Goal: Task Accomplishment & Management: Complete application form

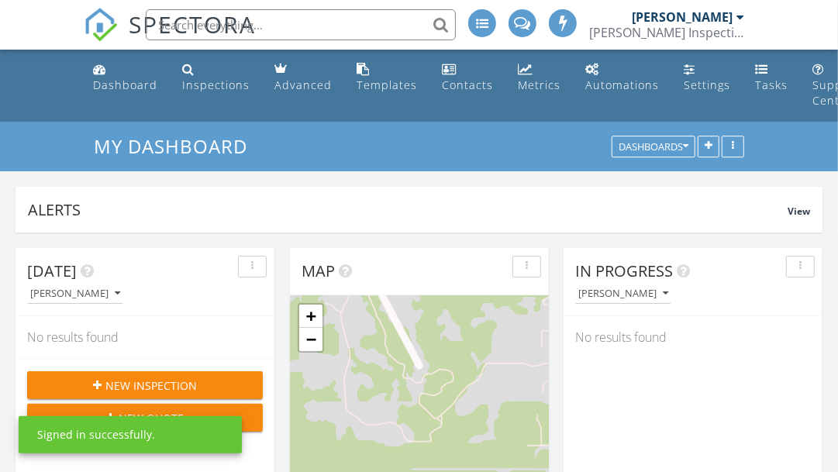
scroll to position [8, 7]
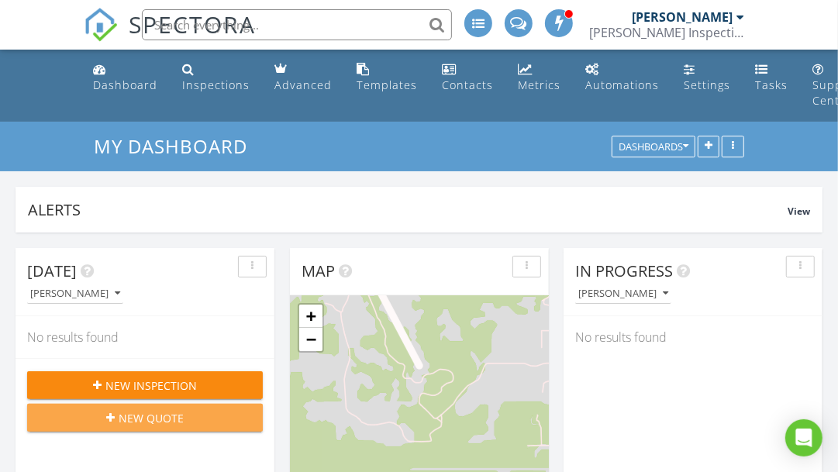
click at [160, 414] on span "New Quote" at bounding box center [151, 418] width 65 height 16
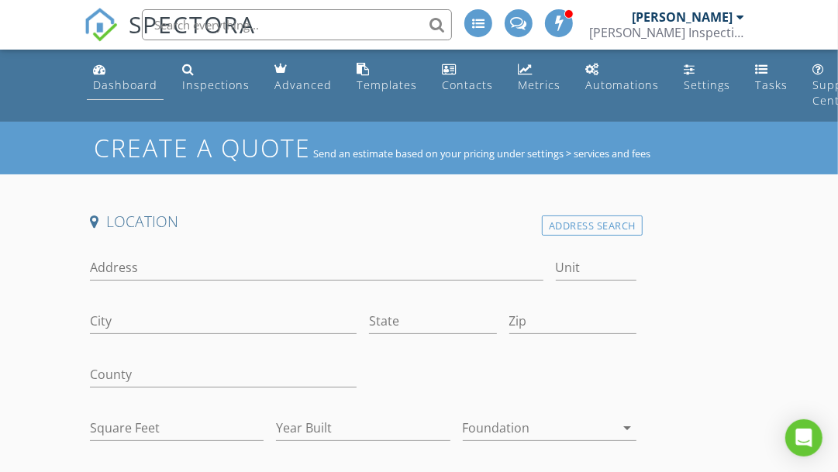
click at [138, 85] on div "Dashboard" at bounding box center [125, 84] width 64 height 15
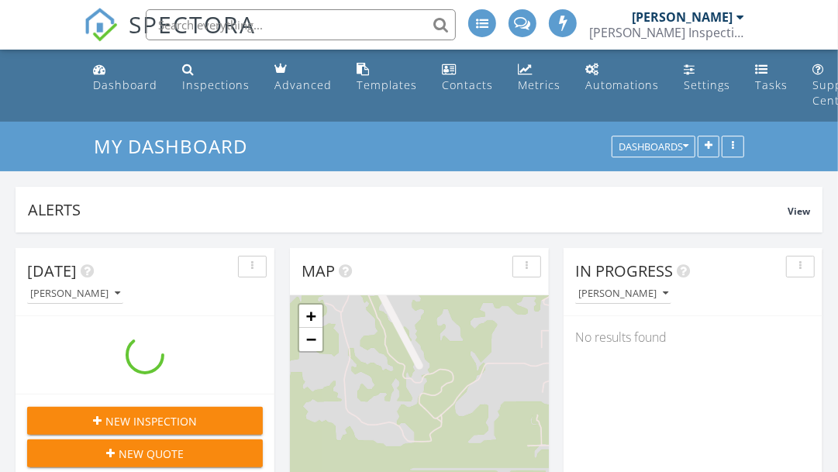
scroll to position [215, 0]
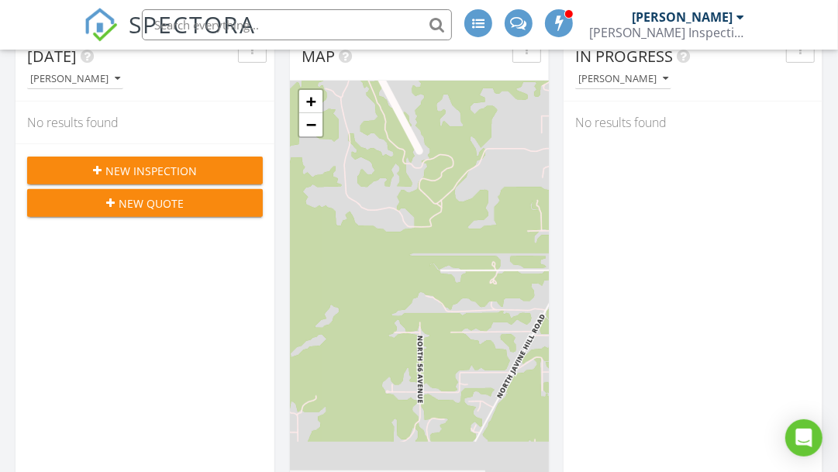
click at [167, 173] on span "New Inspection" at bounding box center [150, 171] width 91 height 16
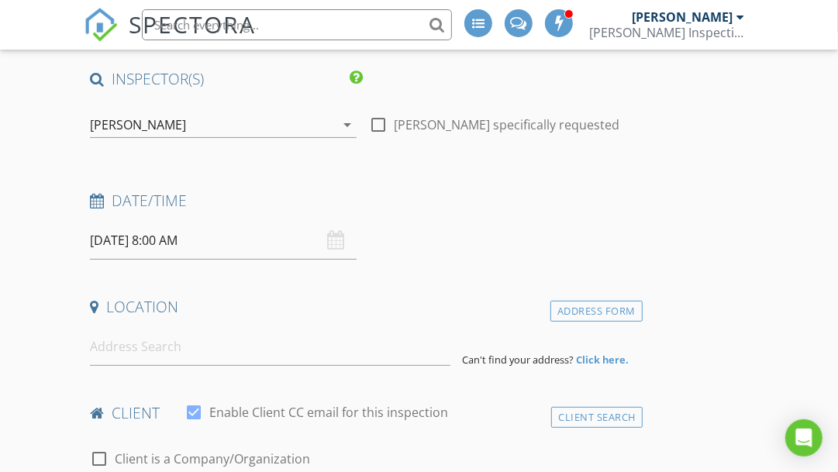
scroll to position [143, 0]
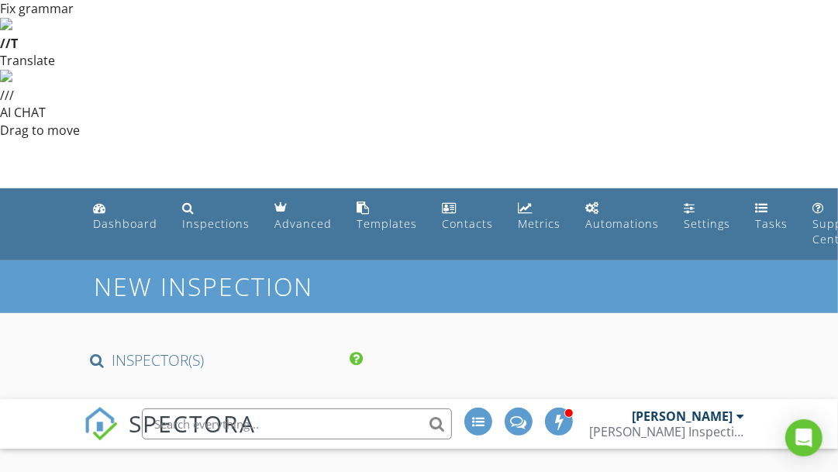
scroll to position [281, 0]
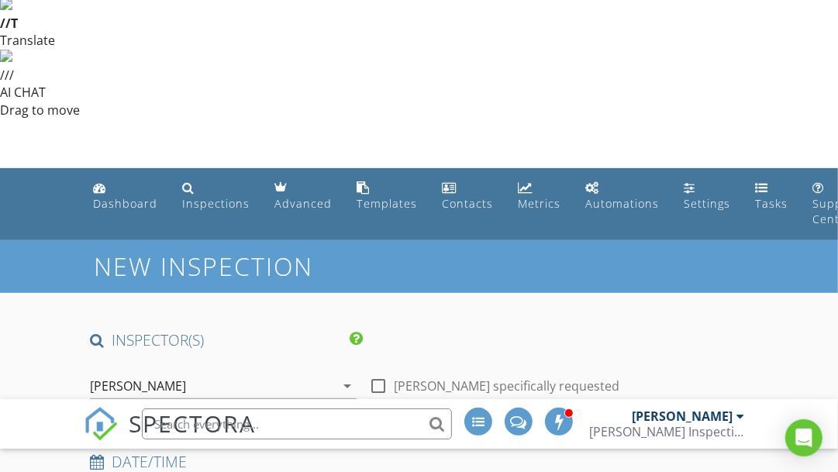
select select "8"
type input "[DATE] 8:00 AM"
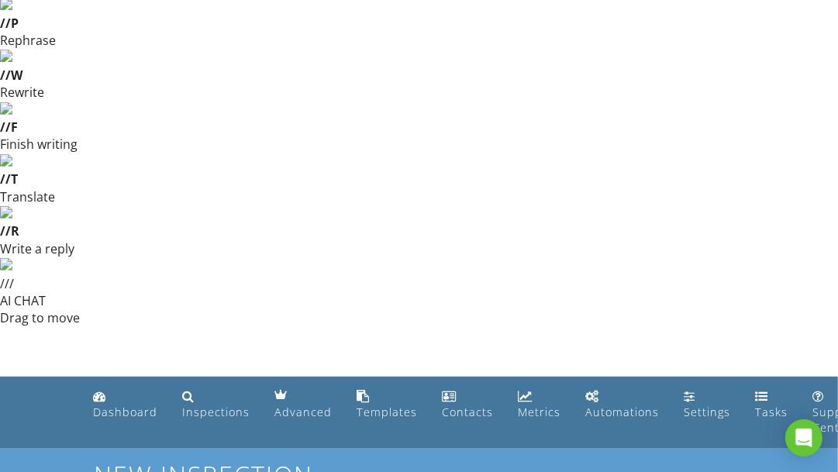
type input "09"
type input "[DATE] 9:00 AM"
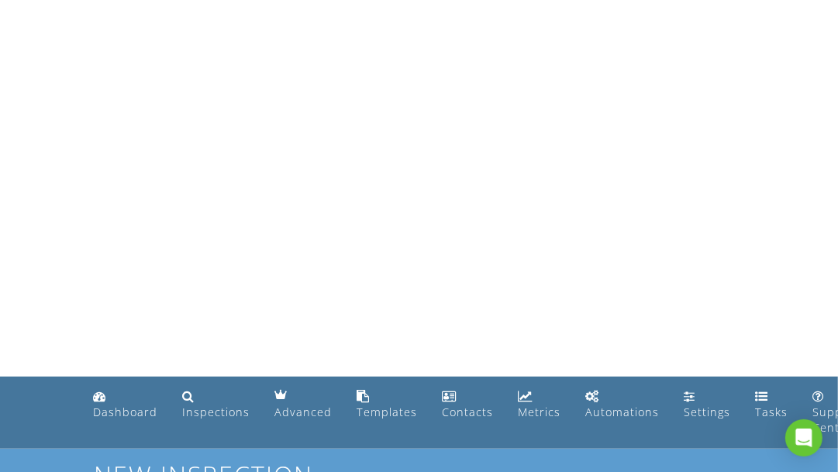
type input "10"
type input "[DATE] 10:00 AM"
type input "11"
type input "[DATE] 11:00 AM"
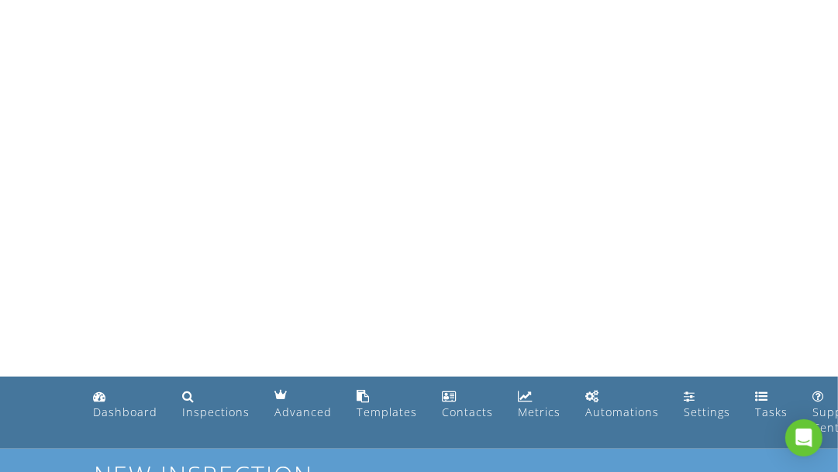
type input "12"
type input "[DATE] 12:00 PM"
type input "01"
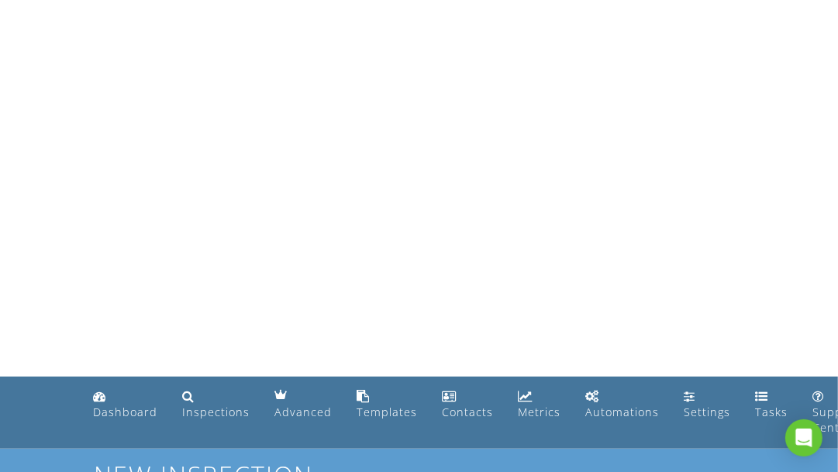
type input "[DATE] 1:00 PM"
type input "02"
type input "[DATE] 2:00 PM"
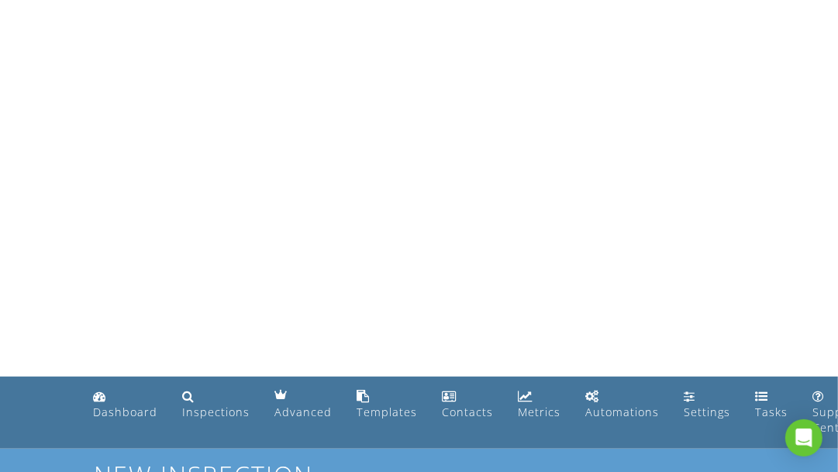
type input "03"
type input "[DATE] 3:00 PM"
type input "04"
type input "[DATE] 4:00 PM"
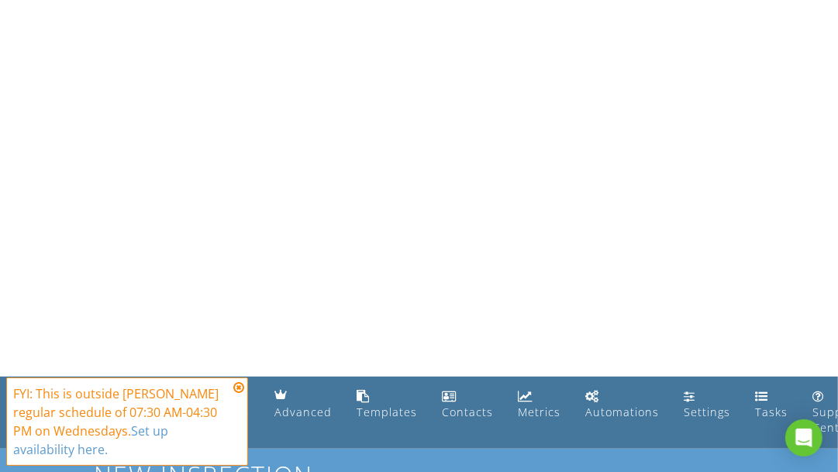
type input "[STREET_ADDRESS]"
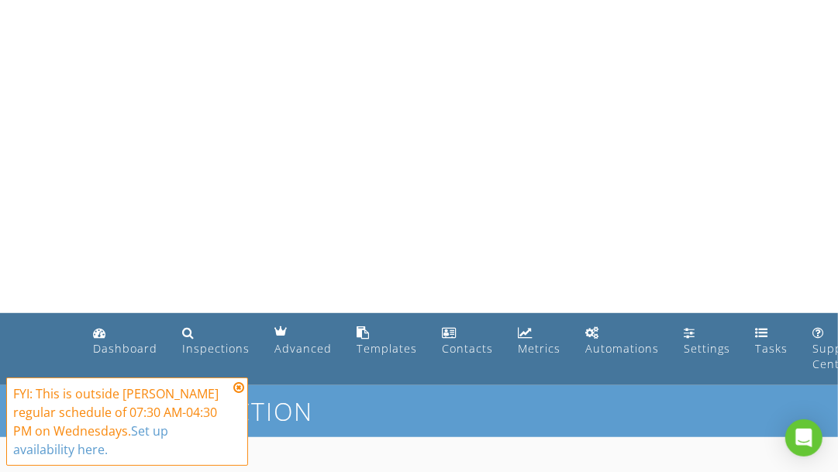
type input "1661"
type input "2011"
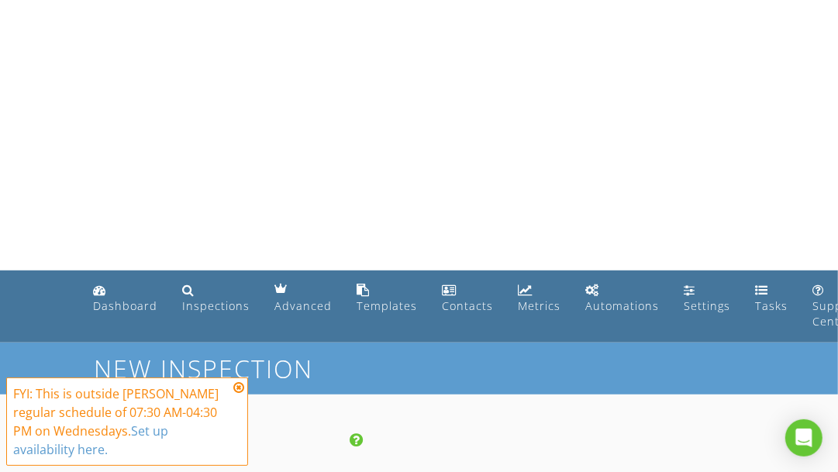
scroll to position [388, 0]
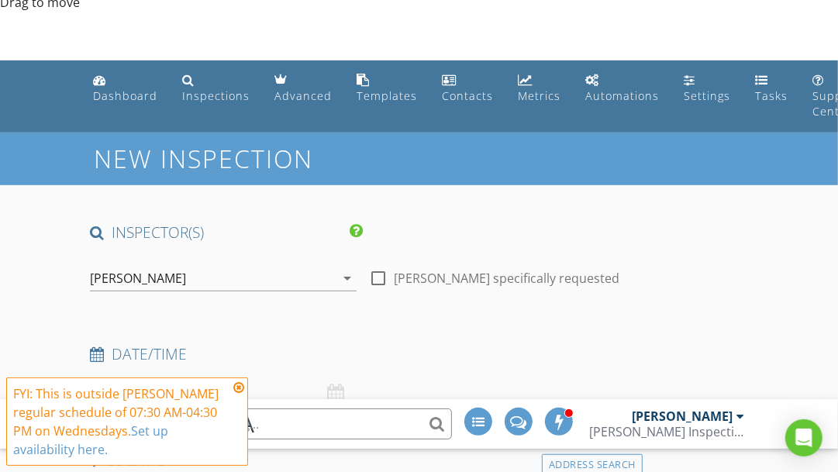
type input "[STREET_ADDRESS]"
type input "1661"
type input "2011"
type input "[STREET_ADDRESS]"
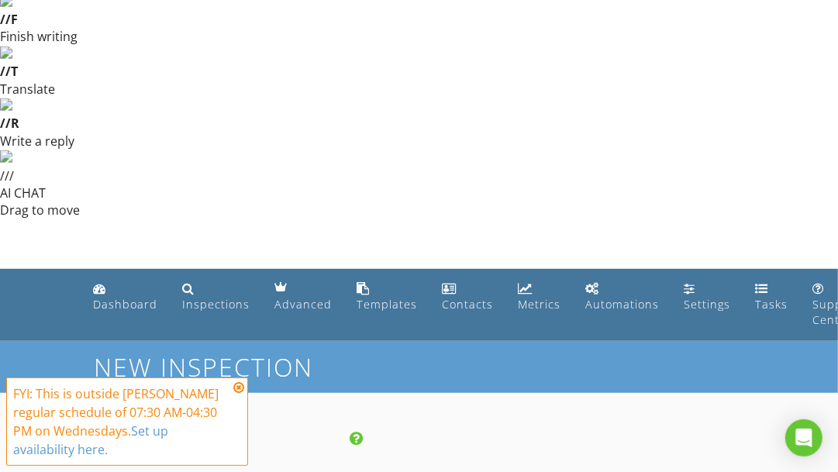
drag, startPoint x: 213, startPoint y: 102, endPoint x: 88, endPoint y: 112, distance: 125.9
type input "1661"
type input "2011"
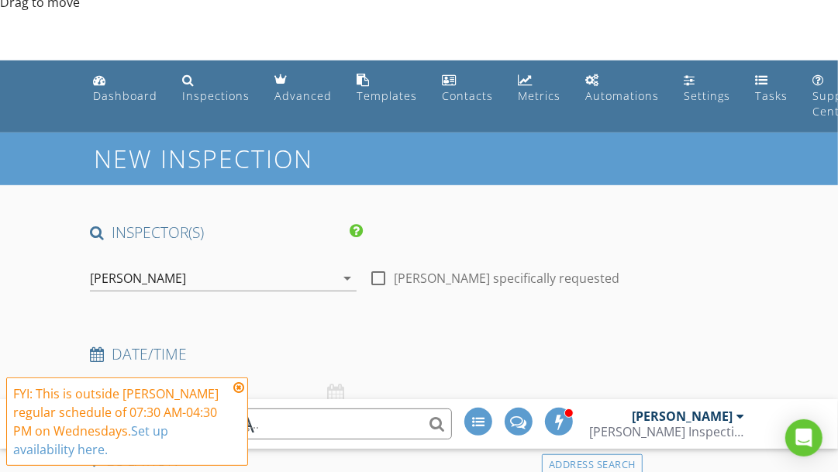
click at [236, 386] on icon at bounding box center [238, 387] width 11 height 12
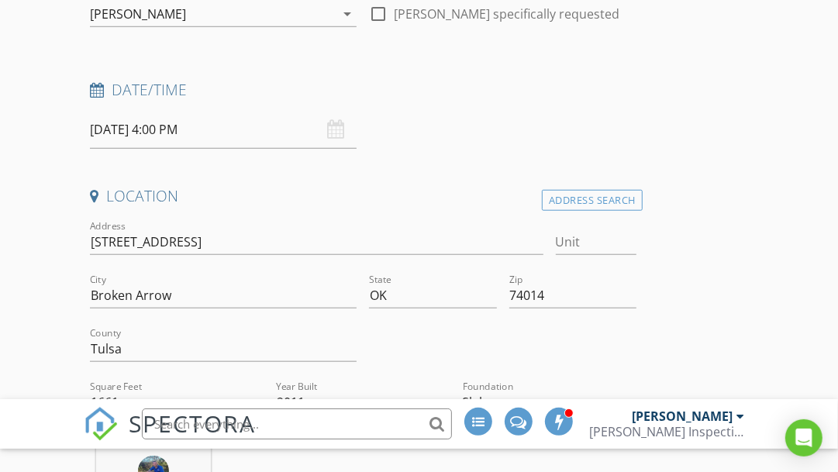
scroll to position [653, 0]
type input "[PERSON_NAME]"
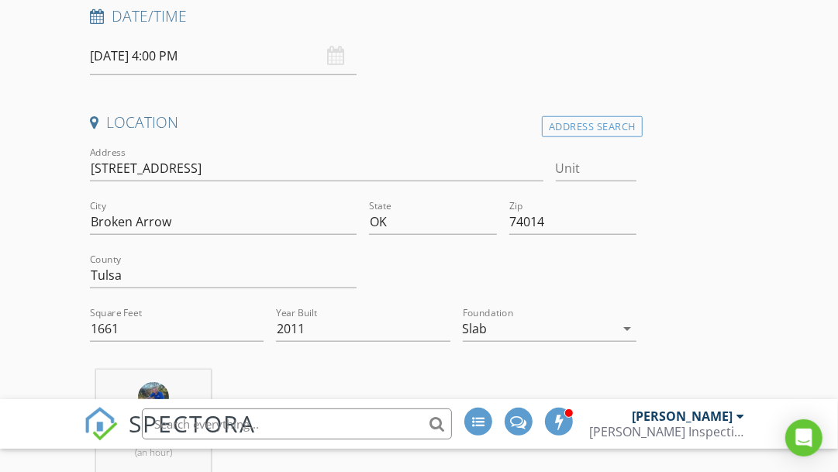
scroll to position [728, 0]
type input "[EMAIL_ADDRESS][DOMAIN_NAME]"
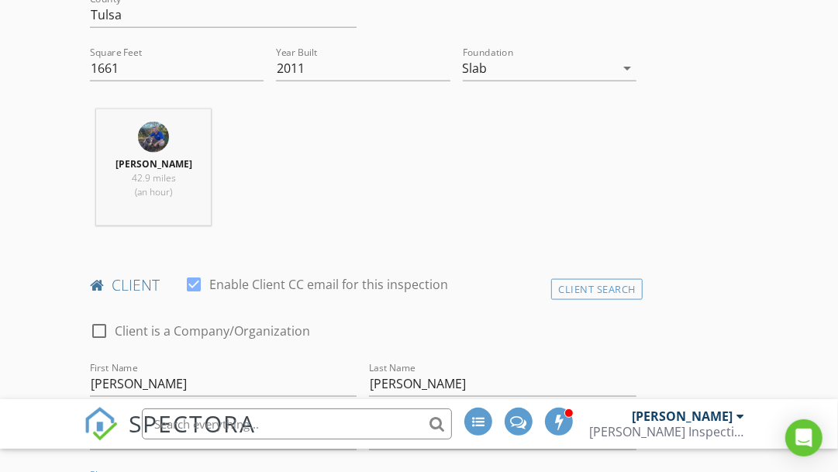
scroll to position [987, 0]
type input "[PHONE_NUMBER]"
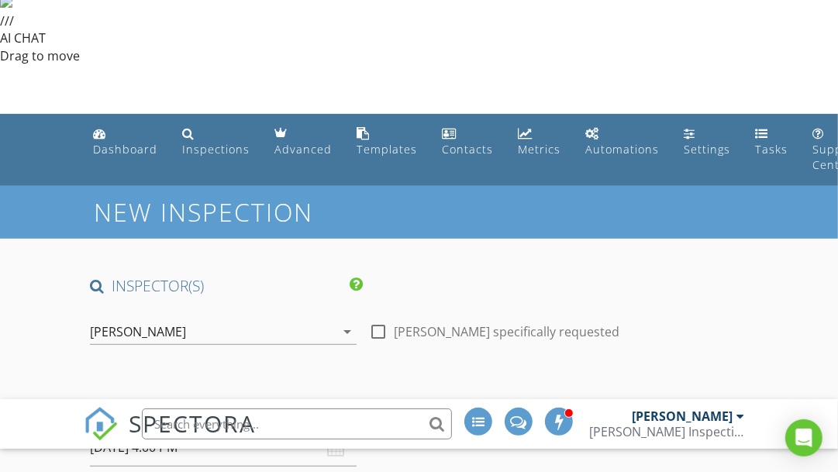
scroll to position [334, 0]
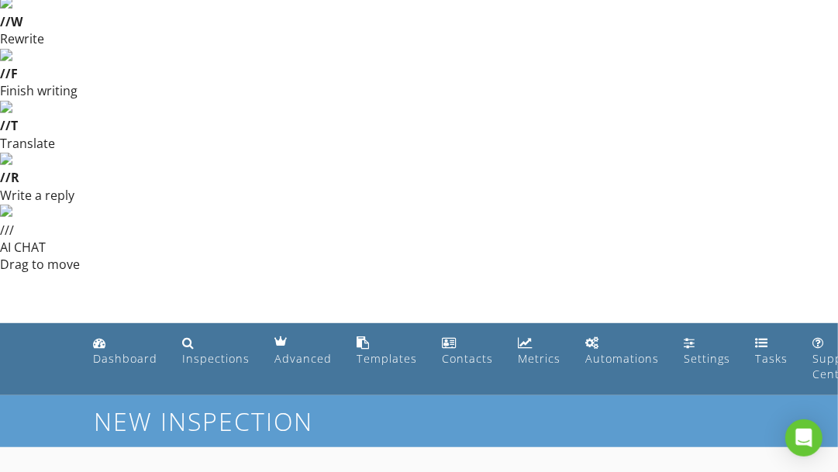
drag, startPoint x: 201, startPoint y: 163, endPoint x: 72, endPoint y: 163, distance: 128.6
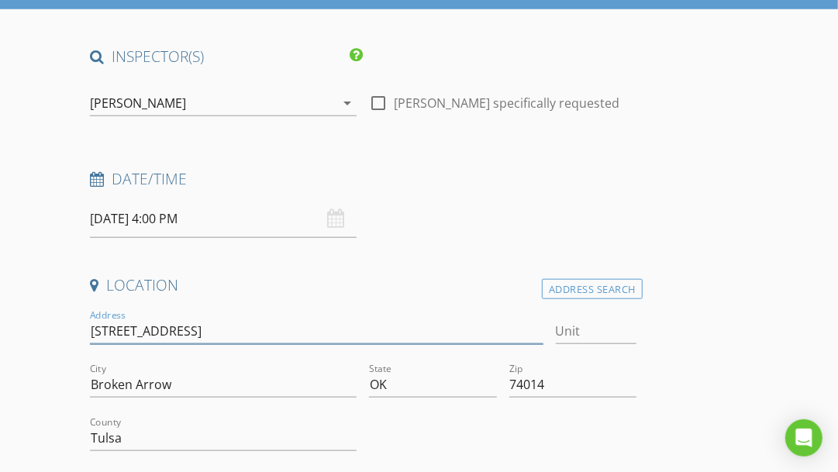
scroll to position [775, 0]
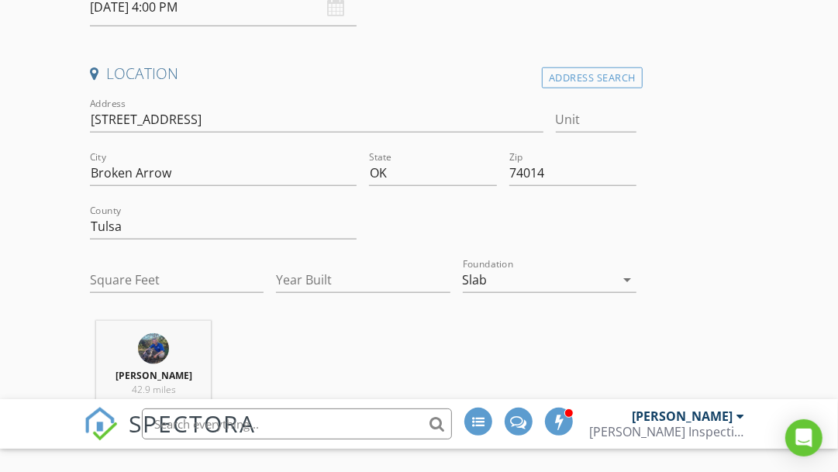
type input "1661"
type input "2011"
paste input "[STREET_ADDRESS]"
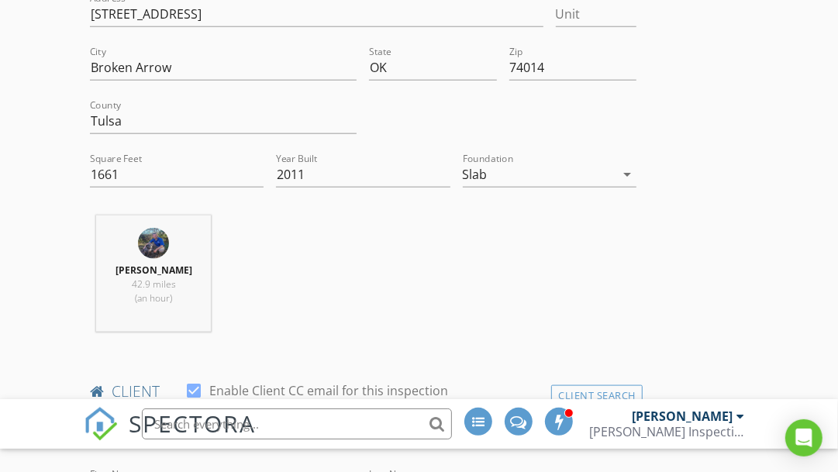
scroll to position [886, 0]
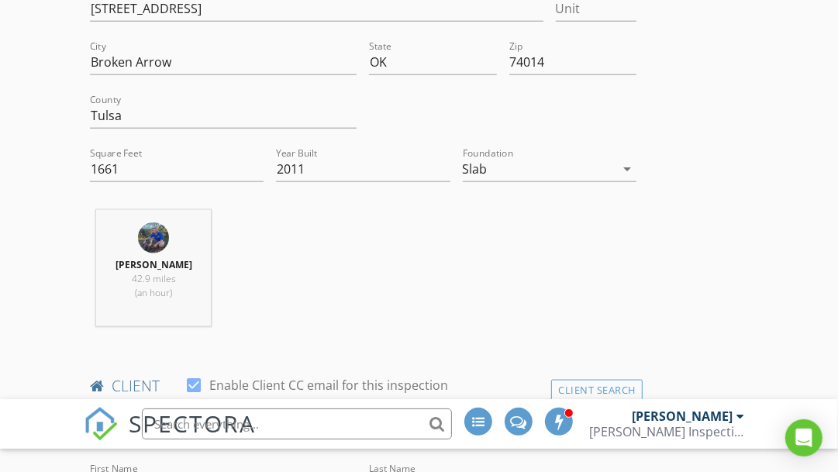
type input "[STREET_ADDRESS]"
type input "Broken Arrow"
type input "OK"
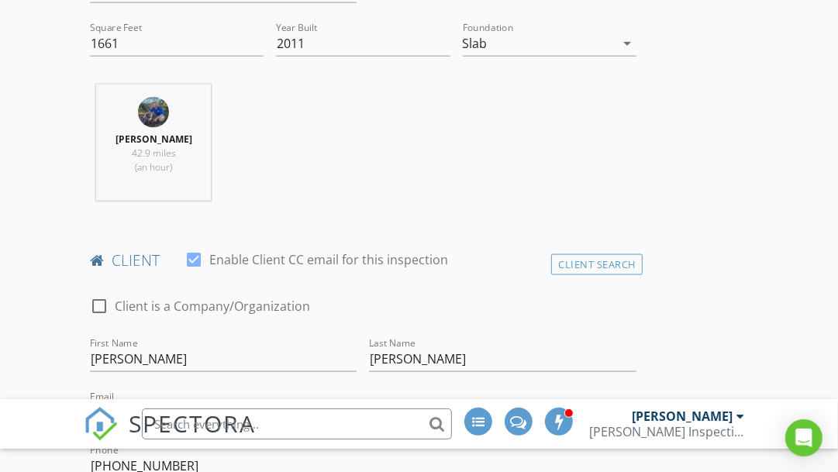
scroll to position [1012, 0]
type input "74014"
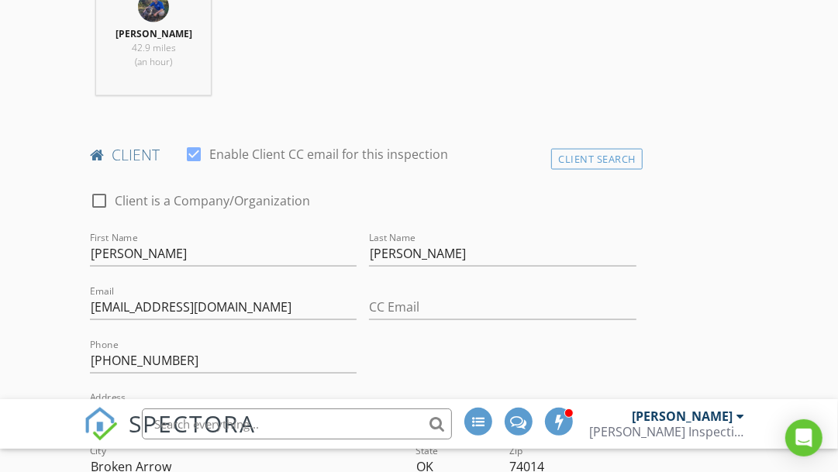
scroll to position [1117, 0]
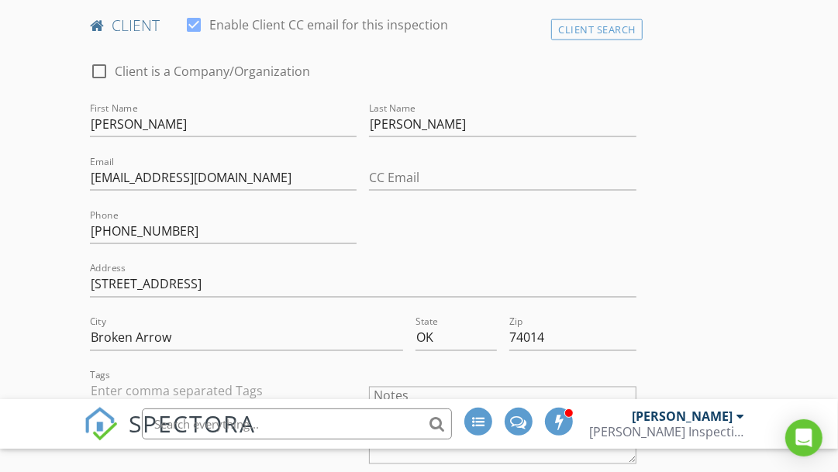
scroll to position [1316, 0]
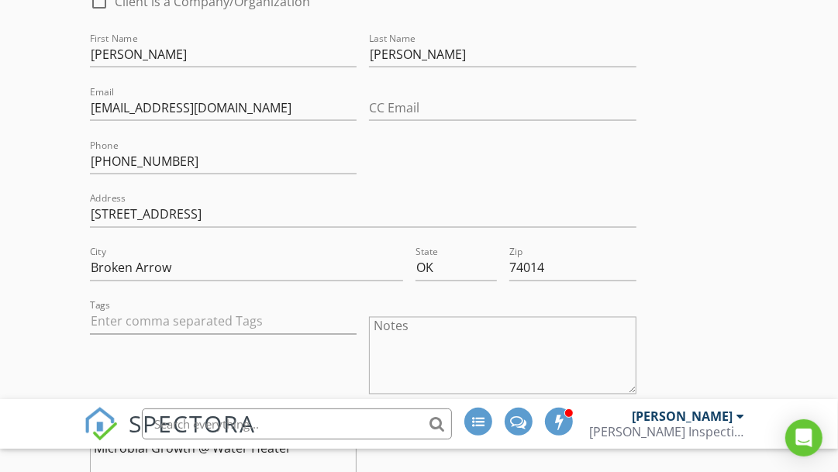
type textarea "Microbial Growth @ Water Heater"
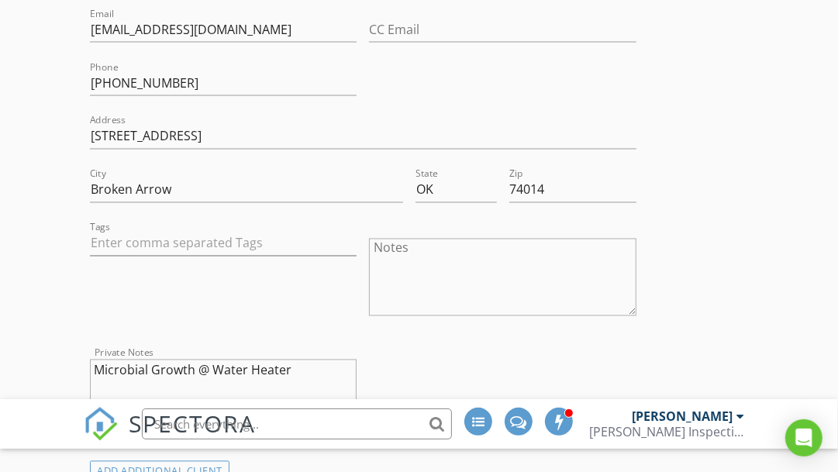
scroll to position [1397, 0]
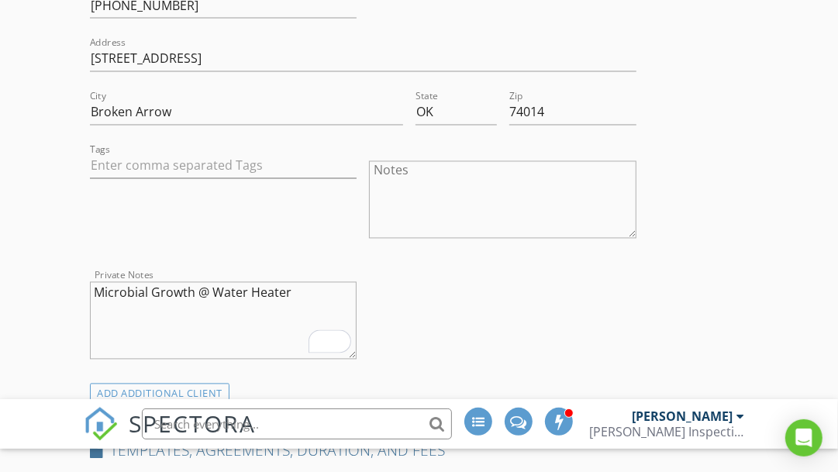
scroll to position [1472, 0]
type input "350.0"
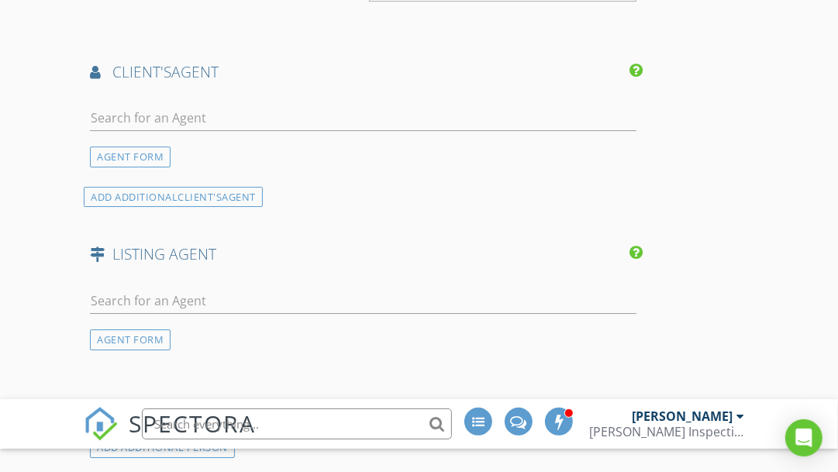
scroll to position [2634, 0]
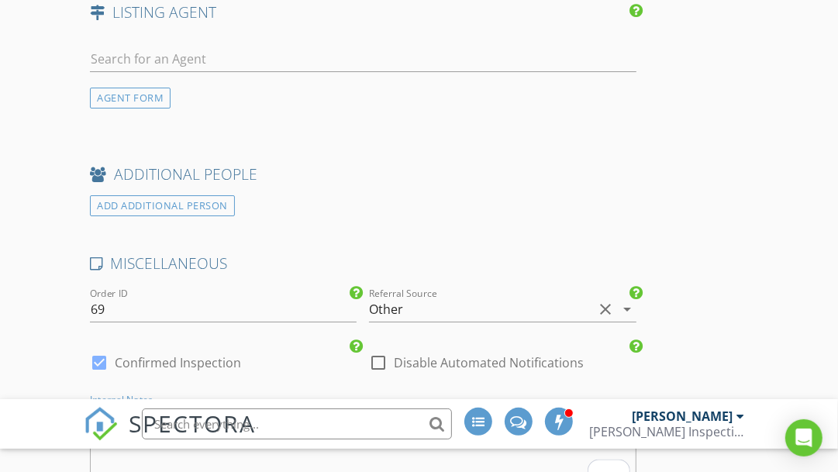
scroll to position [2991, 0]
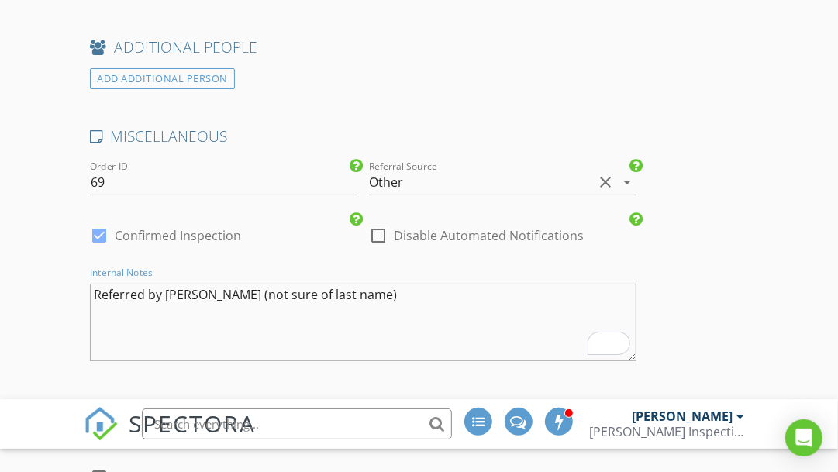
type textarea "Referred by [PERSON_NAME] (not sure of last name)"
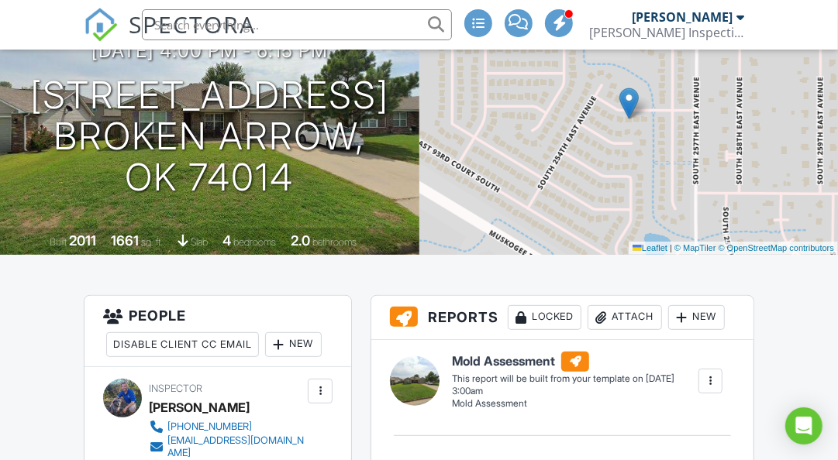
scroll to position [191, 0]
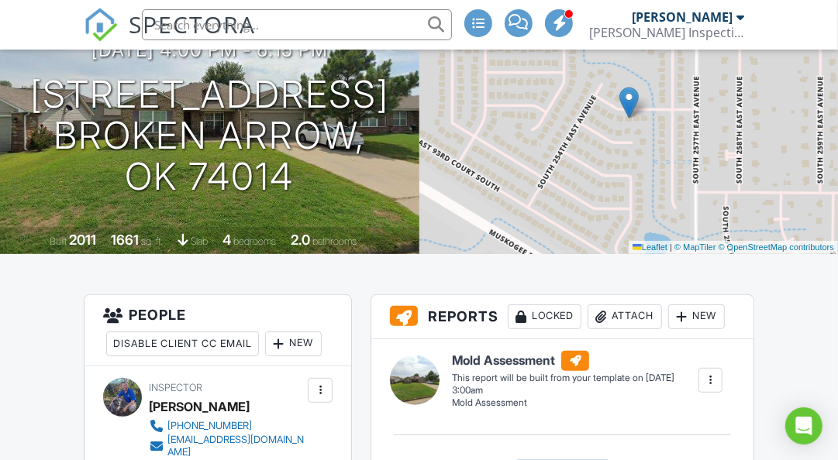
click at [565, 23] on span at bounding box center [559, 22] width 15 height 1
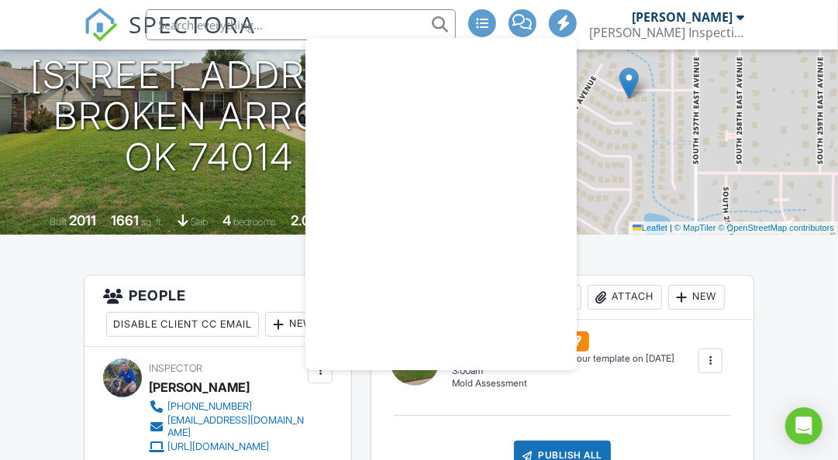
scroll to position [213, 0]
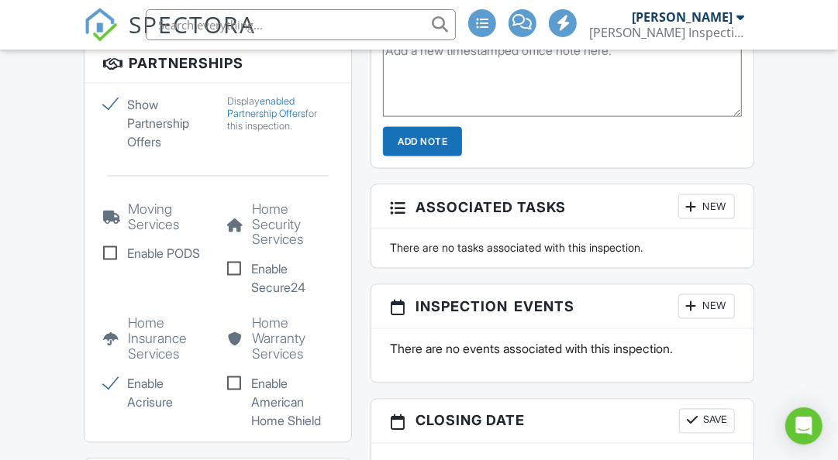
scroll to position [1269, 0]
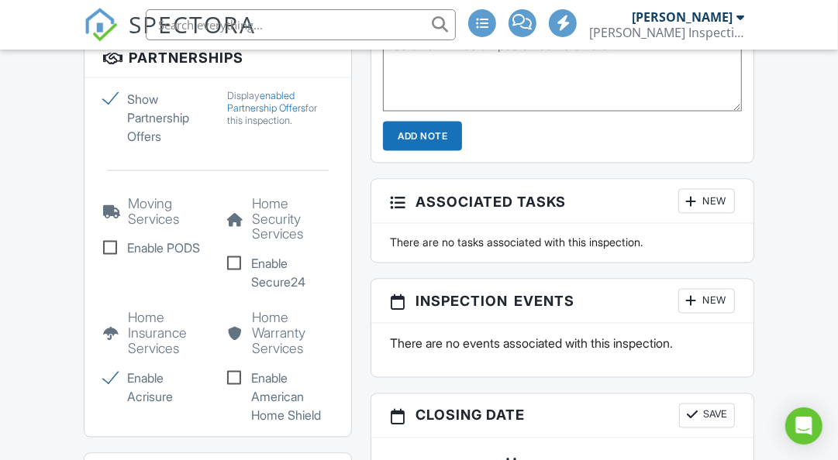
click at [112, 98] on label "Show Partnership Offers" at bounding box center [155, 118] width 105 height 56
checkbox input "false"
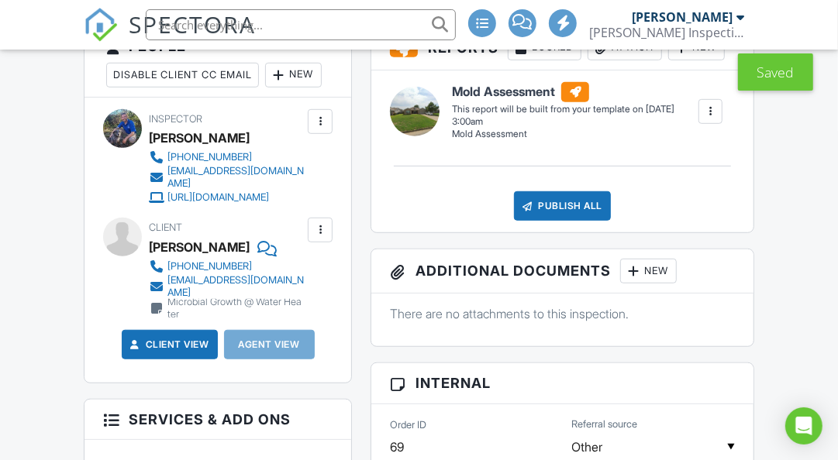
scroll to position [453, 0]
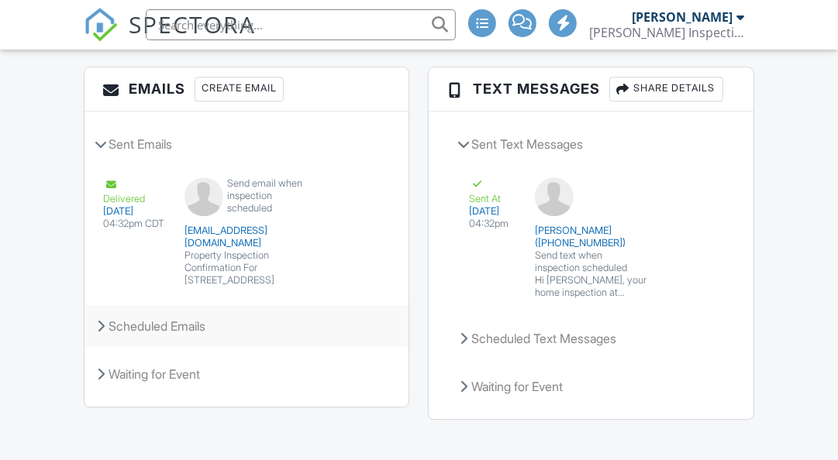
click at [105, 324] on div "Scheduled Emails" at bounding box center [246, 326] width 324 height 42
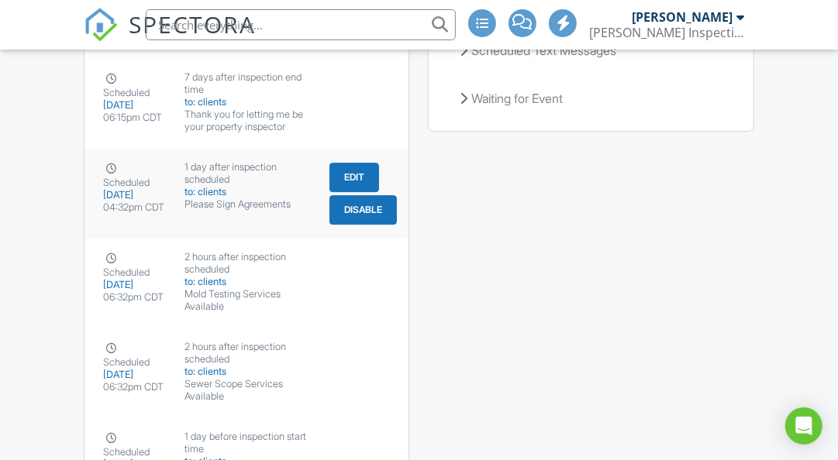
scroll to position [2309, 0]
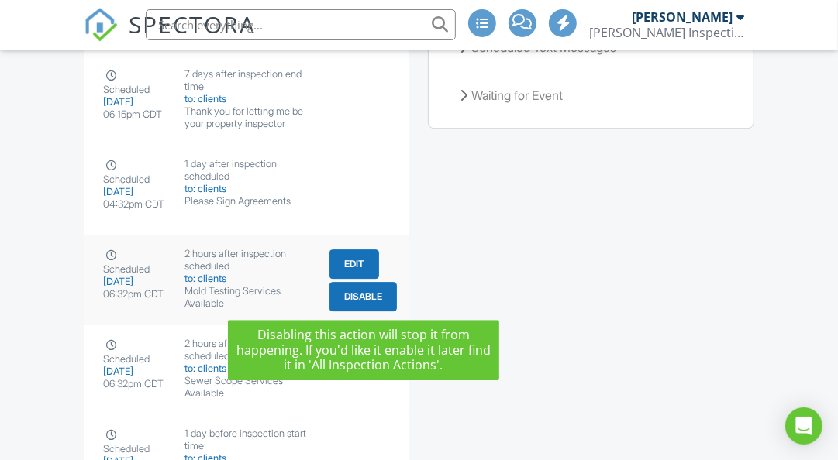
click at [358, 291] on button "Disable" at bounding box center [362, 296] width 67 height 29
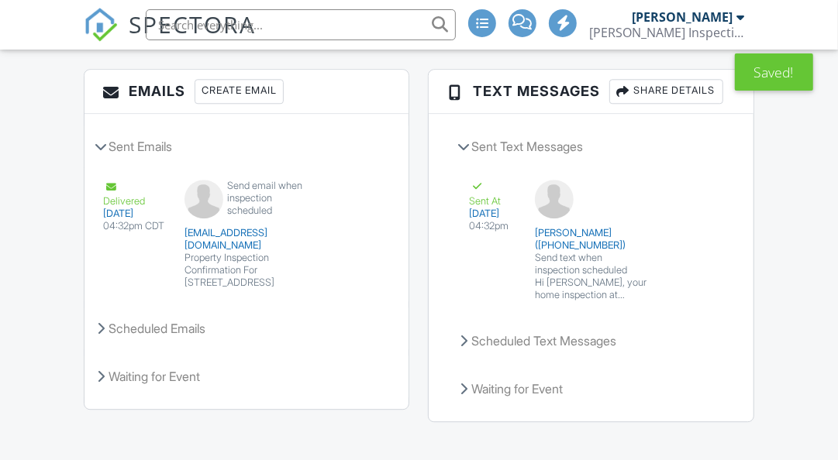
scroll to position [2017, 0]
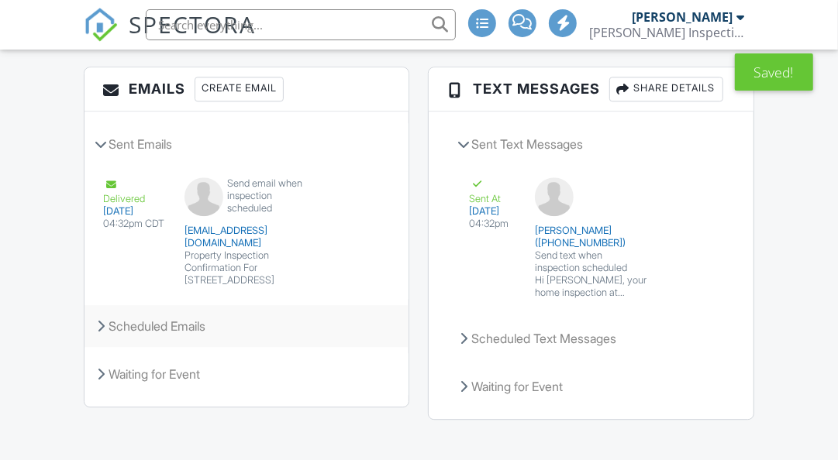
click at [91, 328] on div "Scheduled Emails" at bounding box center [246, 326] width 324 height 42
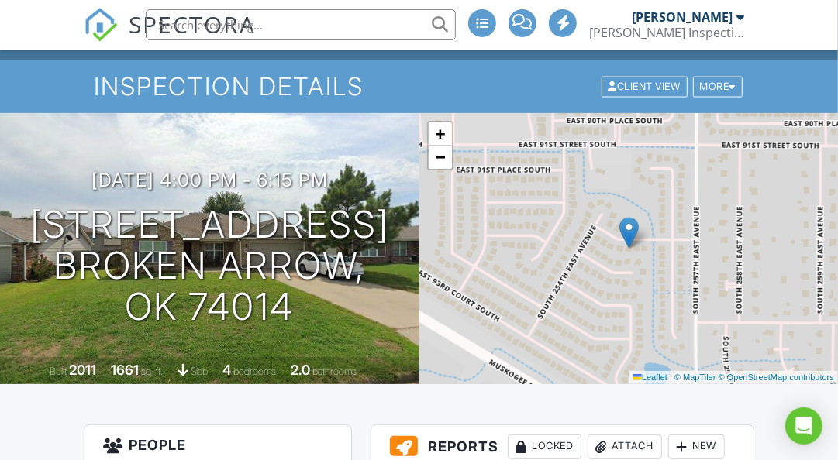
scroll to position [0, 0]
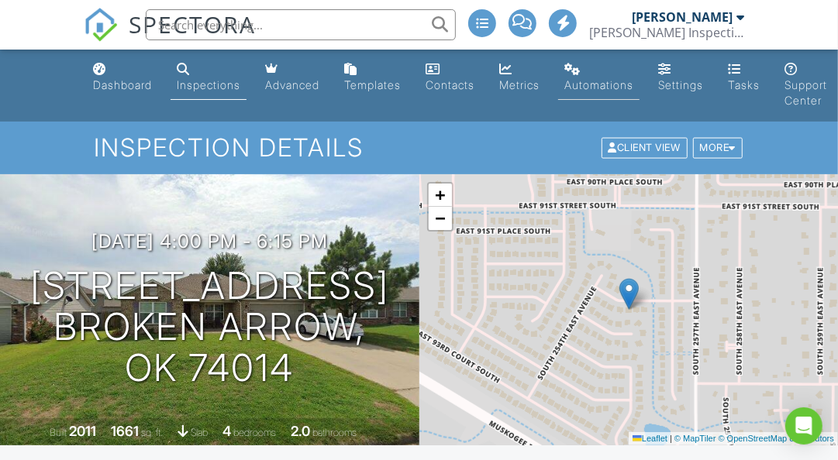
click at [611, 69] on link "Automations" at bounding box center [598, 78] width 81 height 44
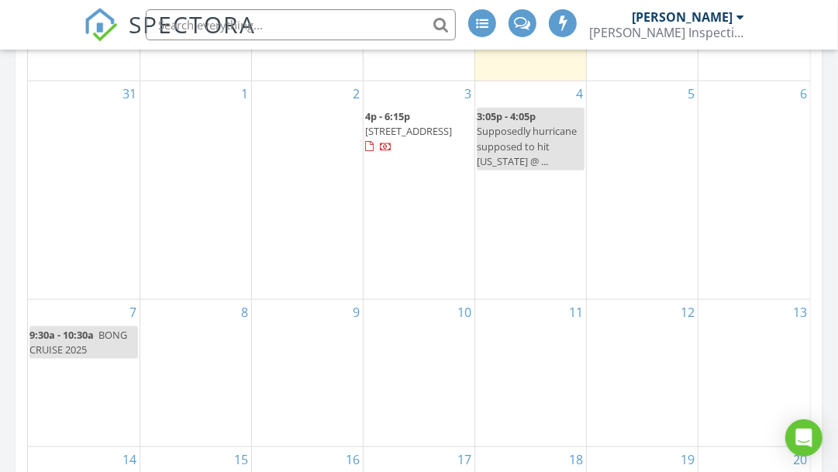
scroll to position [914, 0]
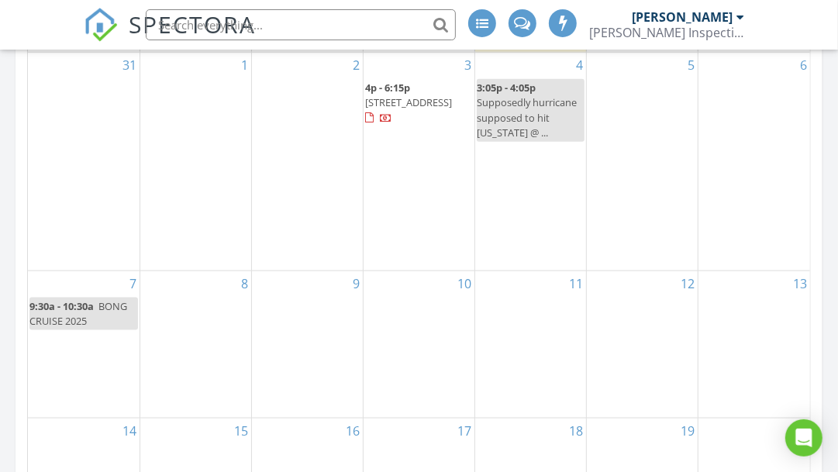
click at [436, 105] on span "25457 E 92nd St S., Broken Arrow 74014" at bounding box center [408, 102] width 87 height 14
